Goal: Task Accomplishment & Management: Manage account settings

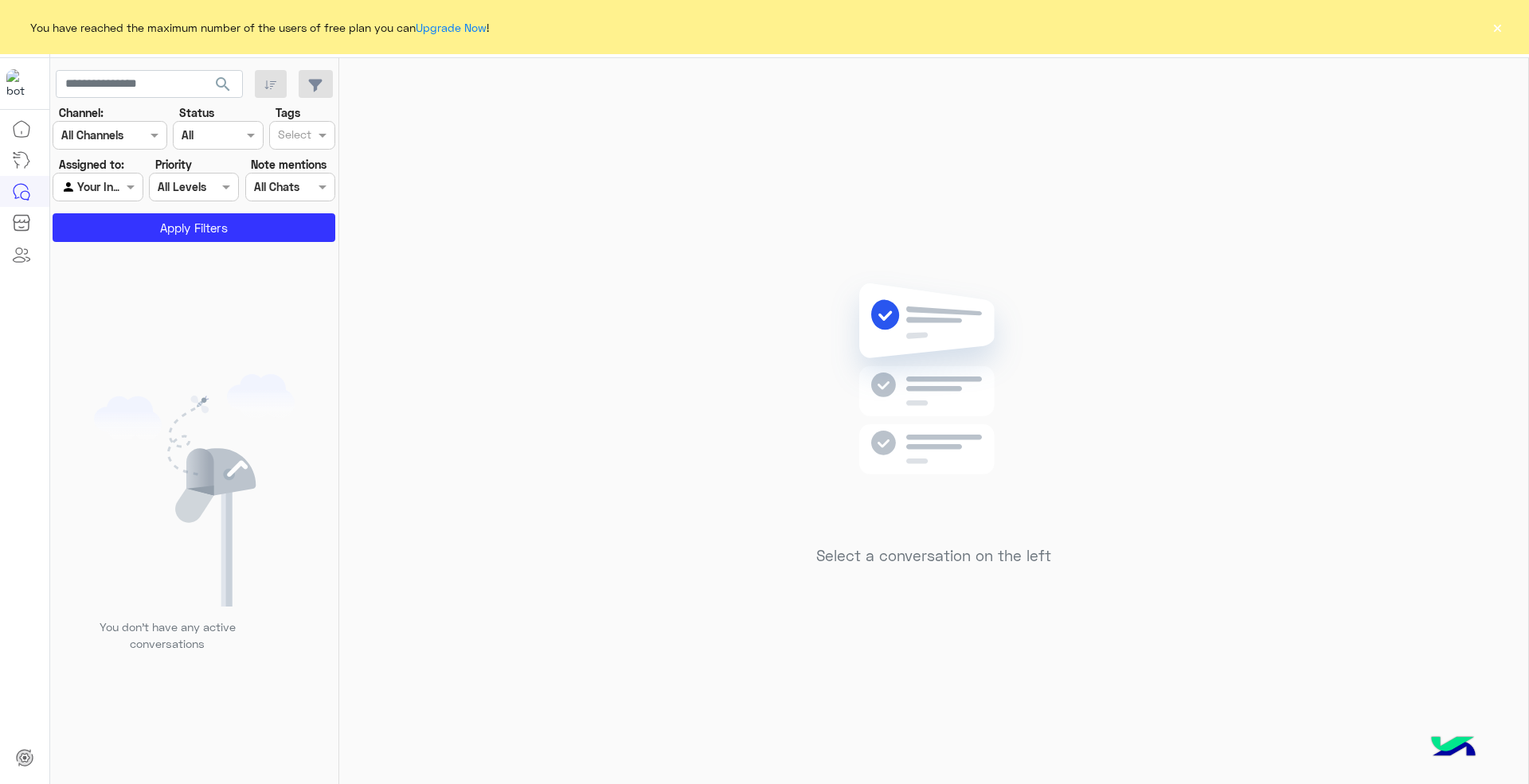
click at [1505, 33] on div "You have reached the maximum number of the users of free plan you can Upgrade N…" at bounding box center [764, 27] width 1529 height 54
click at [1492, 32] on button "×" at bounding box center [1496, 27] width 16 height 16
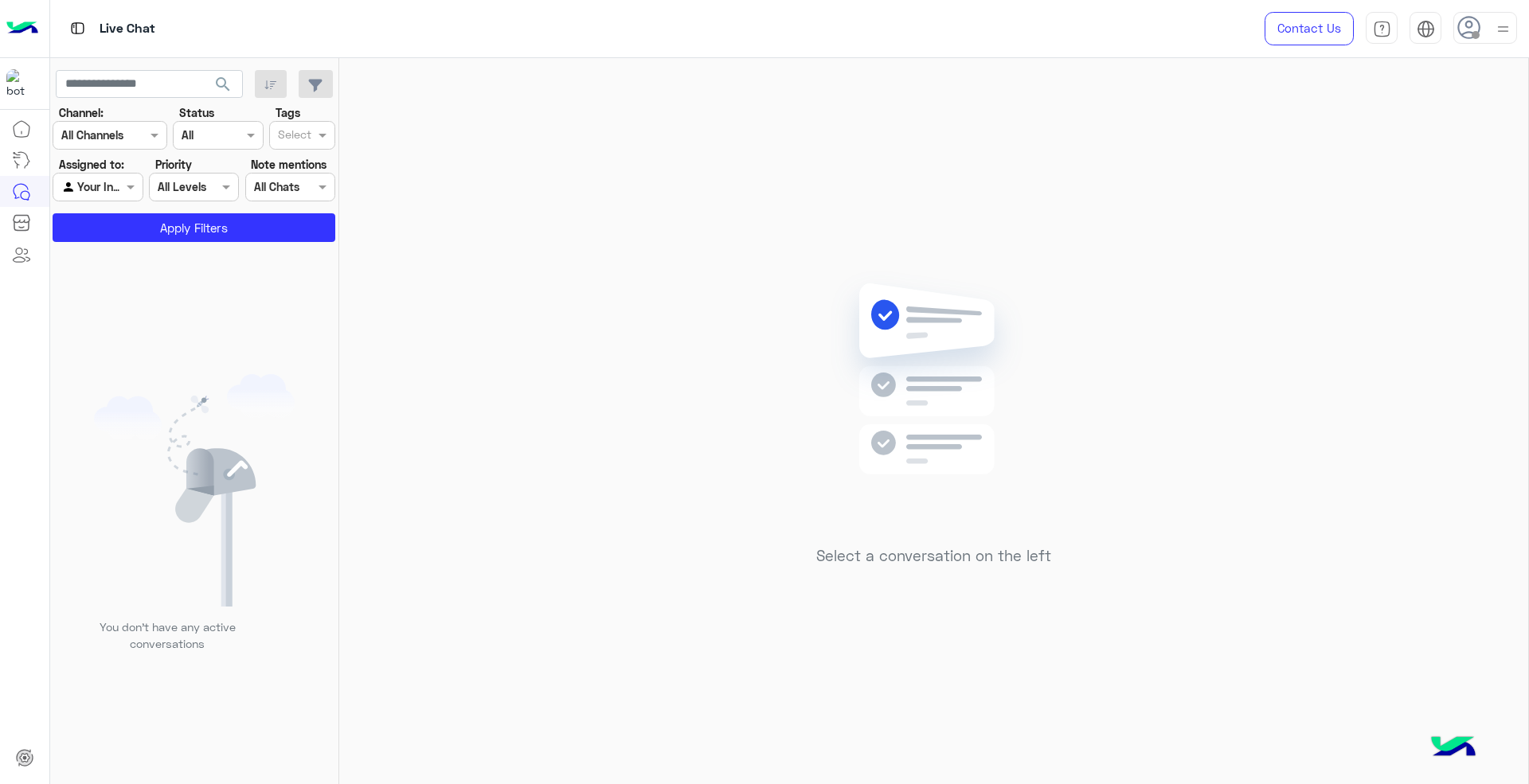
click at [1492, 32] on img at bounding box center [1502, 29] width 20 height 20
click at [1147, 358] on div "Select a conversation on the left" at bounding box center [932, 423] width 1188 height 732
click at [1478, 16] on icon at bounding box center [1468, 28] width 24 height 24
click at [1392, 355] on link "Sign Out" at bounding box center [1375, 351] width 44 height 13
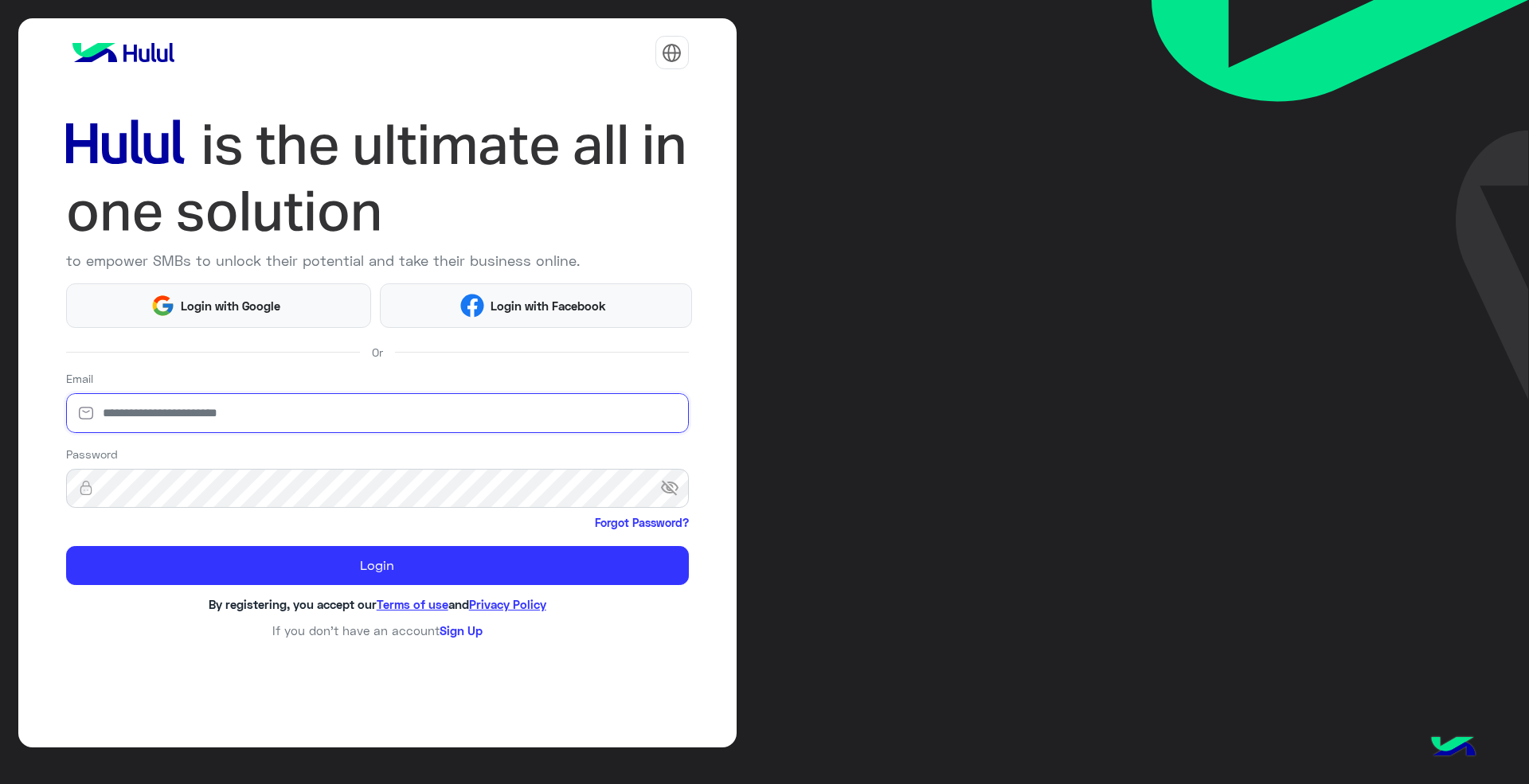
type input "**********"
